Goal: Task Accomplishment & Management: Manage account settings

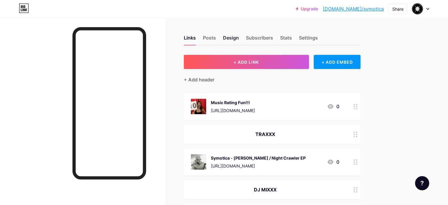
click at [239, 37] on div "Design" at bounding box center [231, 39] width 16 height 11
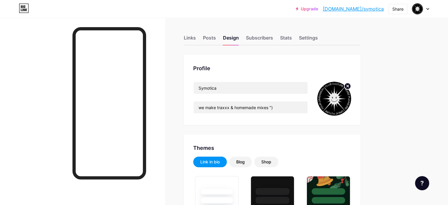
click at [349, 86] on icon at bounding box center [348, 86] width 2 height 2
type input "#000000"
type input "#292929"
type input "#dedede"
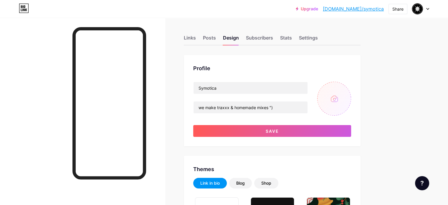
click at [351, 102] on input "file" at bounding box center [334, 99] width 34 height 34
click at [196, 35] on div "Links" at bounding box center [190, 39] width 12 height 11
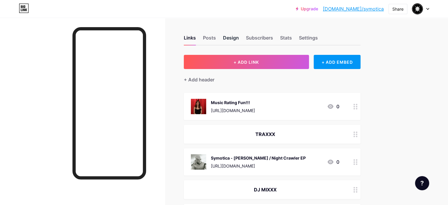
click at [239, 37] on div "Design" at bounding box center [231, 39] width 16 height 11
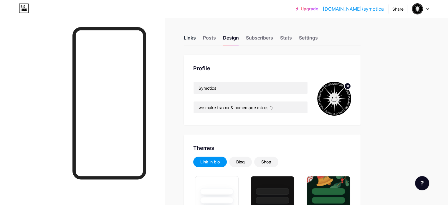
click at [196, 38] on div "Links" at bounding box center [190, 39] width 12 height 11
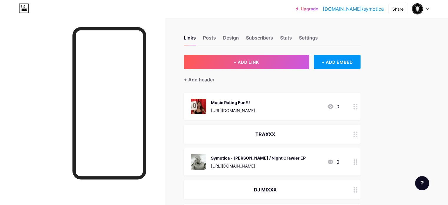
click at [371, 9] on link "[DOMAIN_NAME]/symotica" at bounding box center [353, 8] width 61 height 7
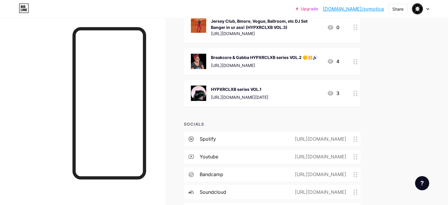
scroll to position [228, 0]
click at [325, 139] on div "[URL][DOMAIN_NAME]" at bounding box center [319, 138] width 68 height 7
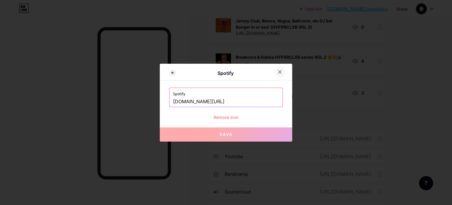
click at [280, 72] on icon at bounding box center [280, 71] width 5 height 5
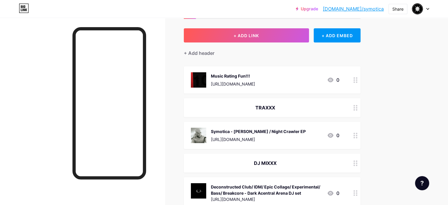
scroll to position [0, 0]
